Goal: Task Accomplishment & Management: Manage account settings

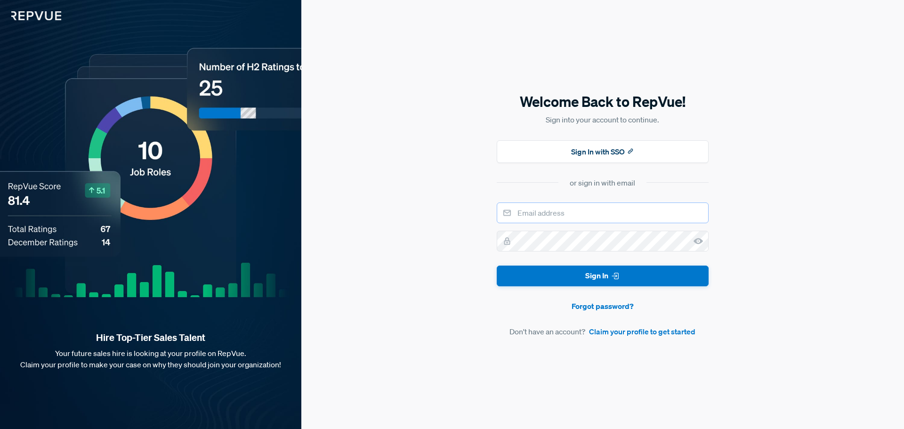
click at [585, 186] on input "email" at bounding box center [603, 212] width 212 height 21
type input "[EMAIL_ADDRESS][DOMAIN_NAME]"
click at [588, 186] on input "[EMAIL_ADDRESS][DOMAIN_NAME]" at bounding box center [603, 212] width 212 height 21
drag, startPoint x: 627, startPoint y: 210, endPoint x: 374, endPoint y: 217, distance: 252.5
click at [375, 186] on div "Welcome Back to RepVue! Sign into your account to continue. Sign In with SSO or…" at bounding box center [602, 214] width 603 height 429
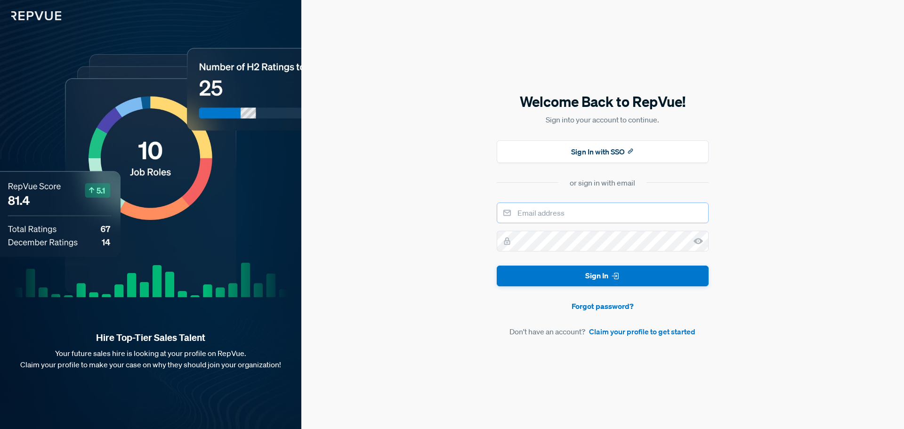
click at [588, 186] on input "email" at bounding box center [603, 212] width 212 height 21
type input "[EMAIL_ADDRESS][DOMAIN_NAME]"
click at [497, 186] on button "Sign In" at bounding box center [603, 276] width 212 height 21
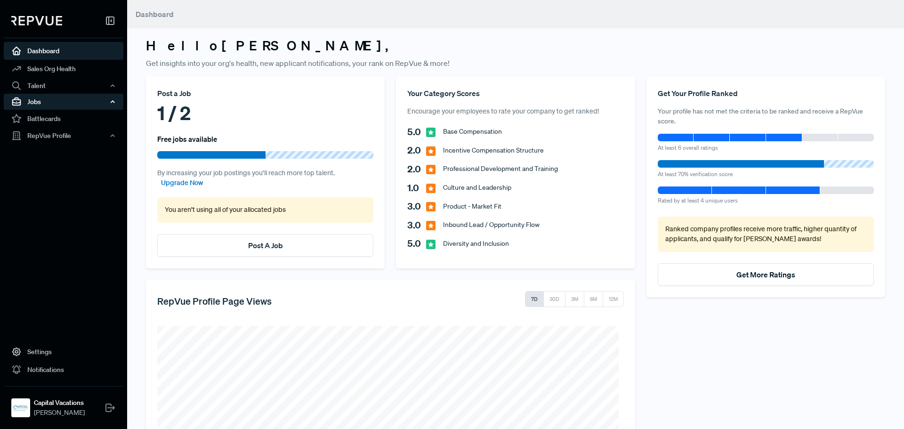
click at [57, 106] on div "Jobs" at bounding box center [64, 102] width 120 height 16
click at [57, 119] on link "Job Listings" at bounding box center [76, 119] width 120 height 15
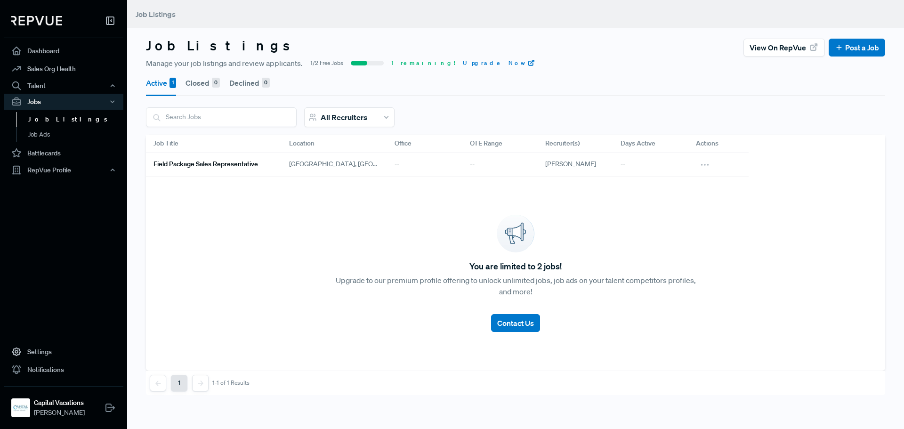
click at [263, 166] on link "Field Package Sales Representative" at bounding box center [210, 164] width 113 height 16
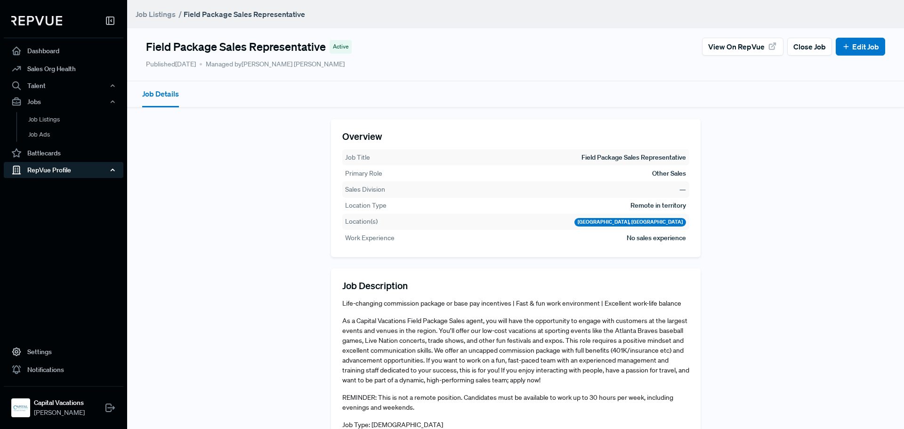
click at [72, 174] on div "RepVue Profile" at bounding box center [64, 170] width 120 height 16
click at [75, 186] on link "Profile Overview" at bounding box center [76, 192] width 120 height 24
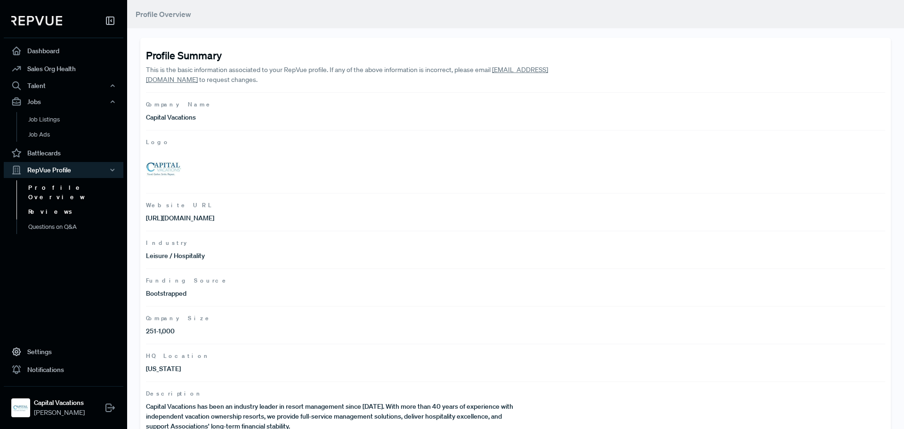
click at [53, 186] on link "Reviews" at bounding box center [76, 211] width 120 height 15
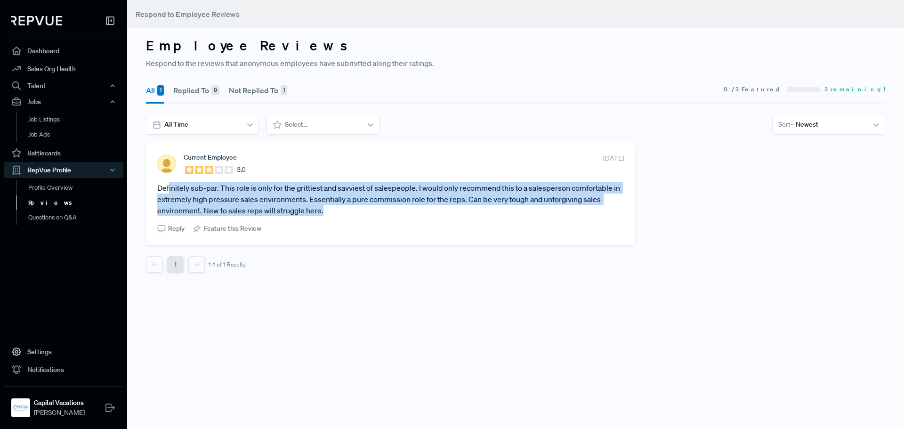
drag, startPoint x: 168, startPoint y: 186, endPoint x: 323, endPoint y: 214, distance: 156.9
click at [323, 186] on article "Definitely sub-par. This role is only for the grittiest and savviest of salespe…" at bounding box center [390, 199] width 467 height 34
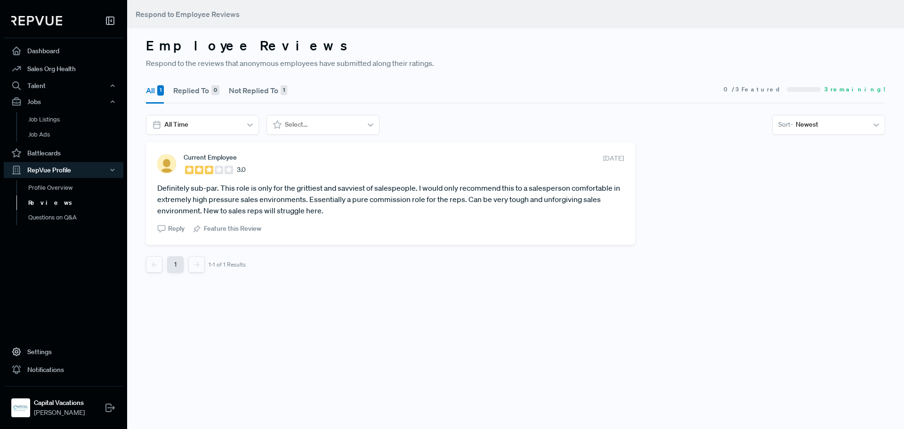
click at [331, 186] on nav "1 1-1 of 1 Results" at bounding box center [390, 264] width 489 height 16
click at [255, 86] on button "Not Replied To 1" at bounding box center [258, 90] width 58 height 26
click at [59, 186] on link "Profile Overview" at bounding box center [76, 192] width 120 height 24
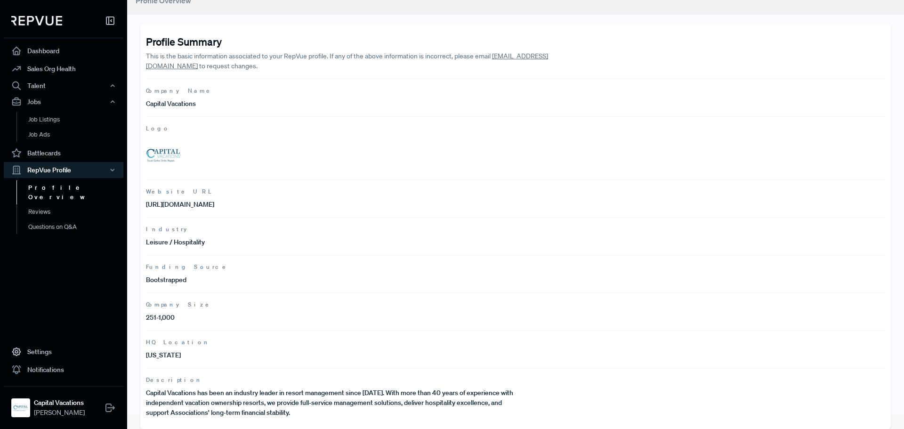
scroll to position [21, 0]
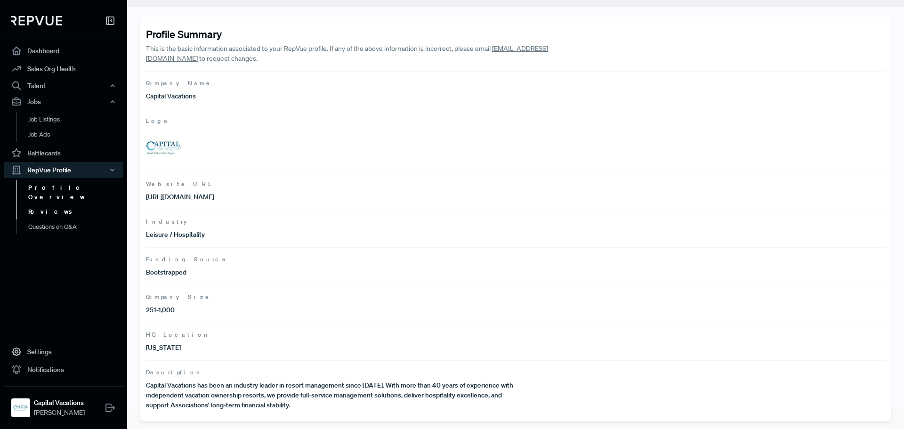
click at [60, 186] on link "Reviews" at bounding box center [76, 211] width 120 height 15
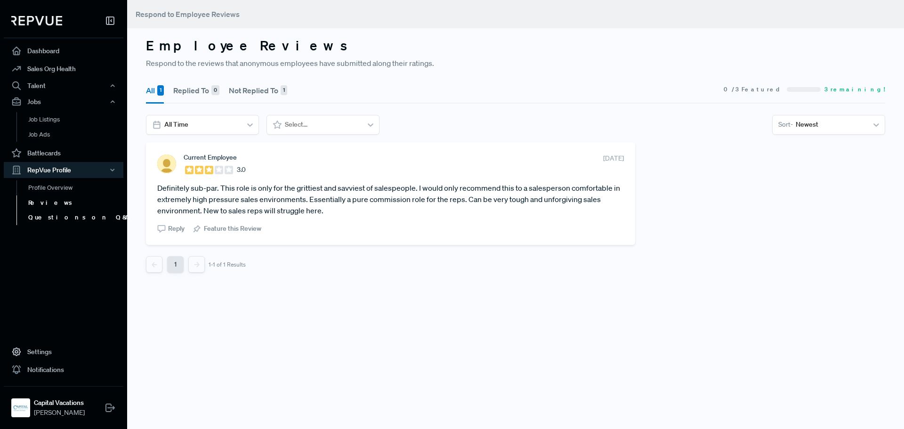
click at [62, 186] on link "Questions on Q&A" at bounding box center [76, 217] width 120 height 15
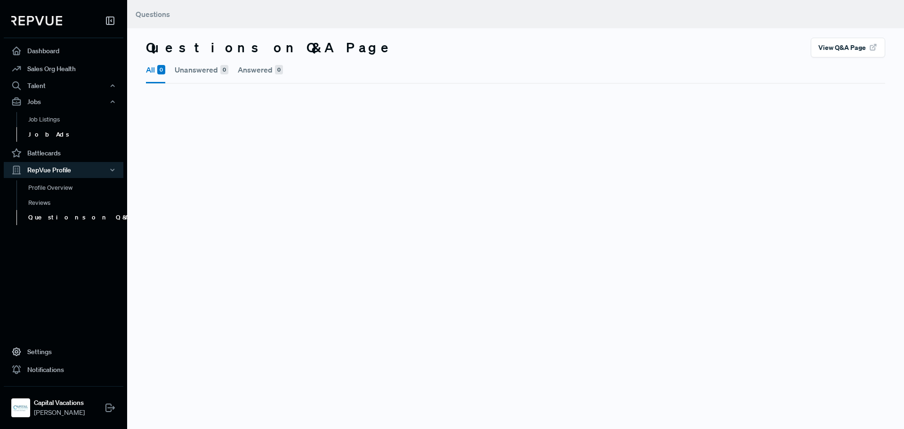
click at [56, 131] on link "Job Ads" at bounding box center [76, 134] width 120 height 15
